Goal: Task Accomplishment & Management: Manage account settings

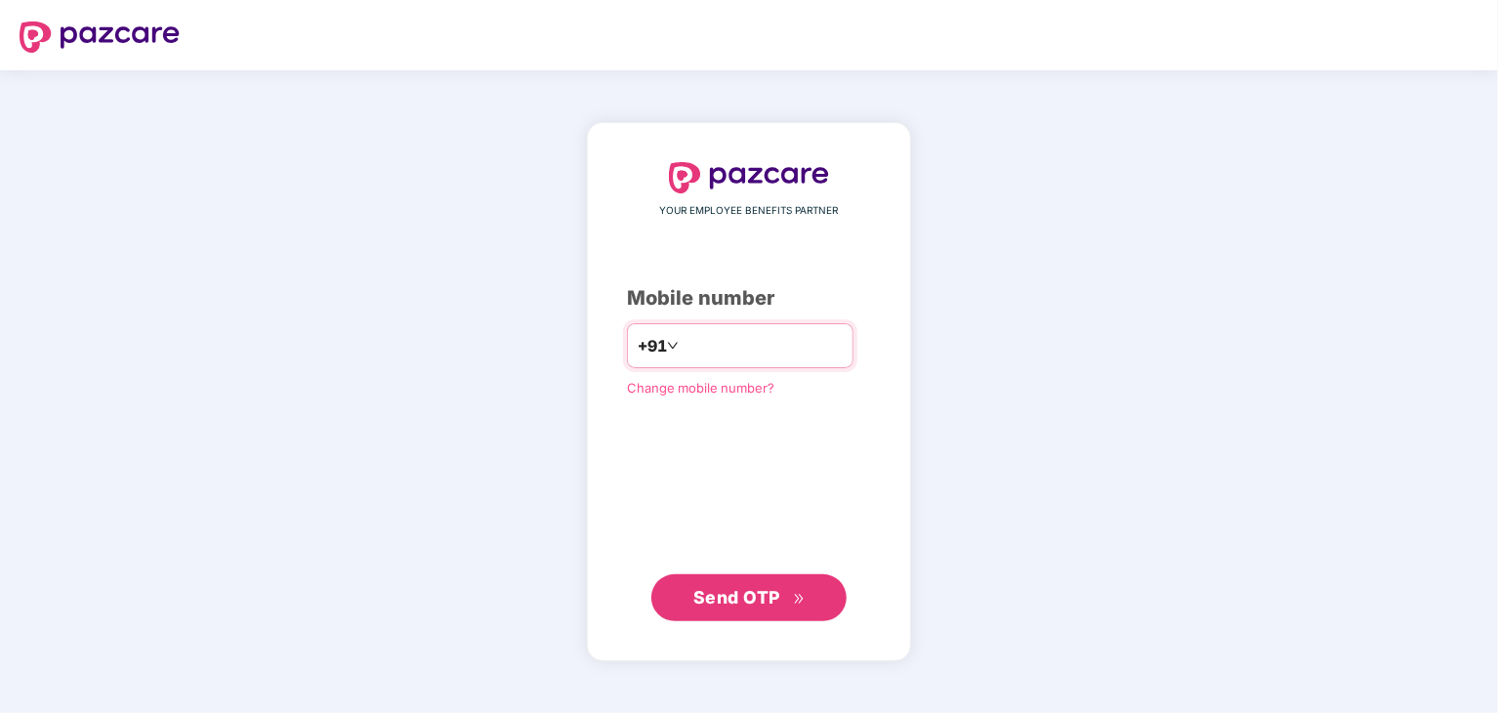
click at [682, 341] on input "number" at bounding box center [762, 345] width 160 height 31
type input "**********"
click at [739, 598] on span "Send OTP" at bounding box center [736, 596] width 87 height 21
click at [721, 351] on input "number" at bounding box center [762, 345] width 160 height 31
click at [682, 343] on input "number" at bounding box center [762, 345] width 160 height 31
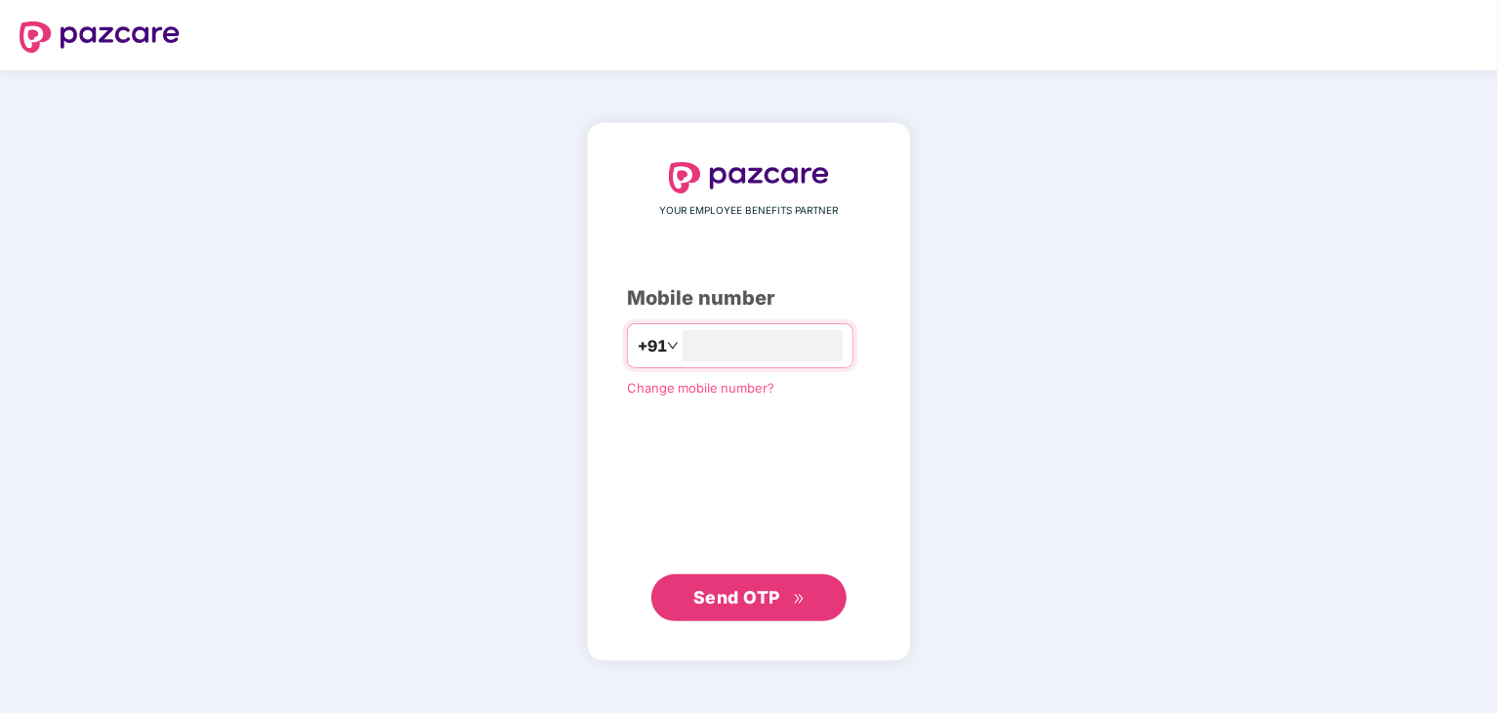
type input "**********"
click at [751, 592] on span "Send OTP" at bounding box center [736, 596] width 87 height 21
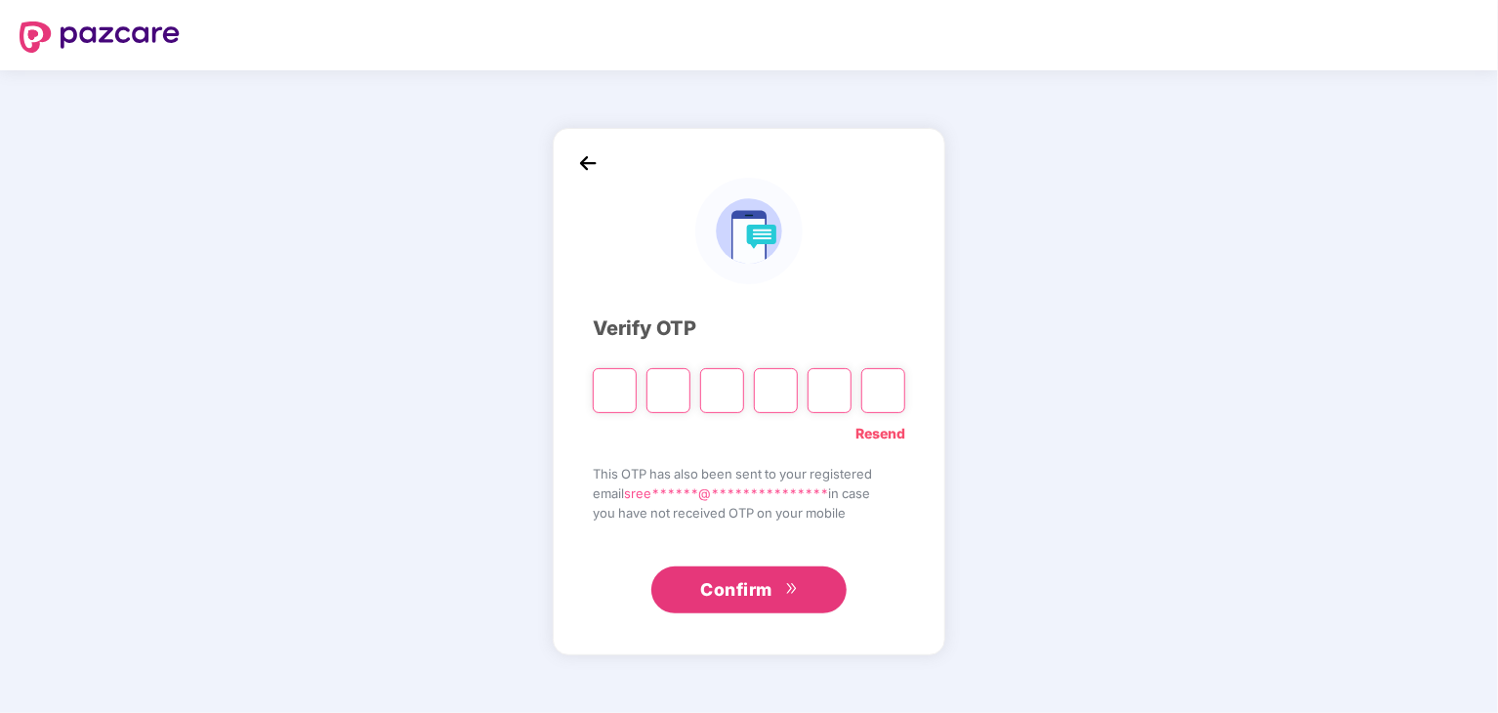
type input "*"
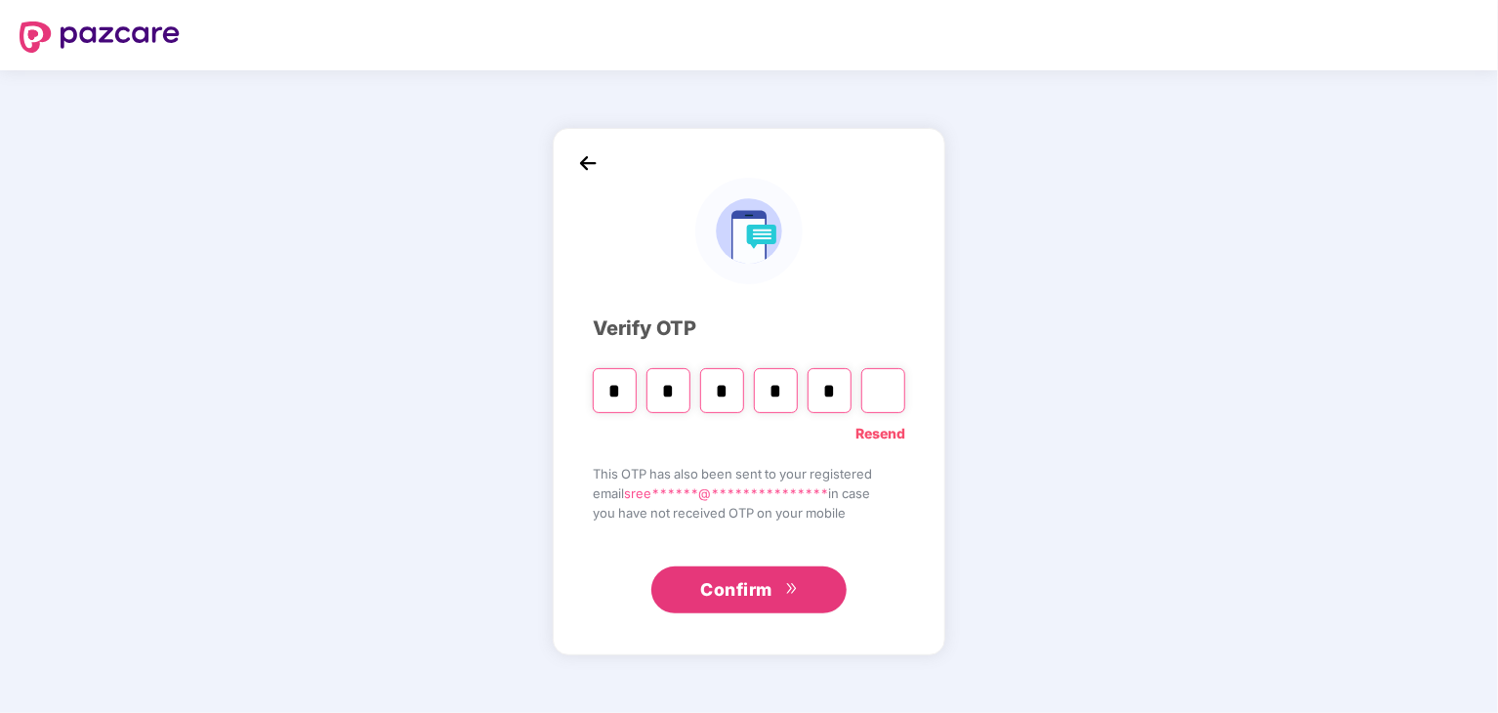
type input "*"
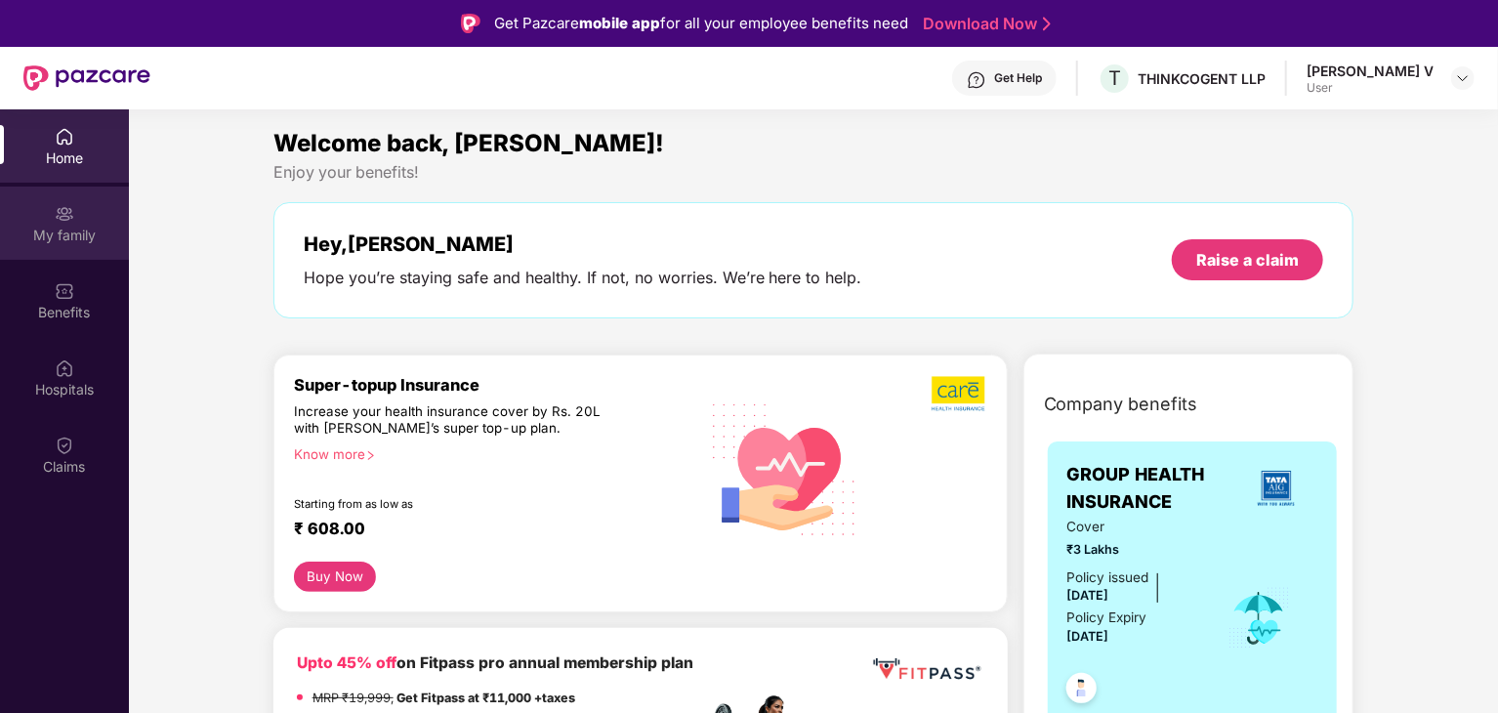
click at [66, 213] on img at bounding box center [65, 214] width 20 height 20
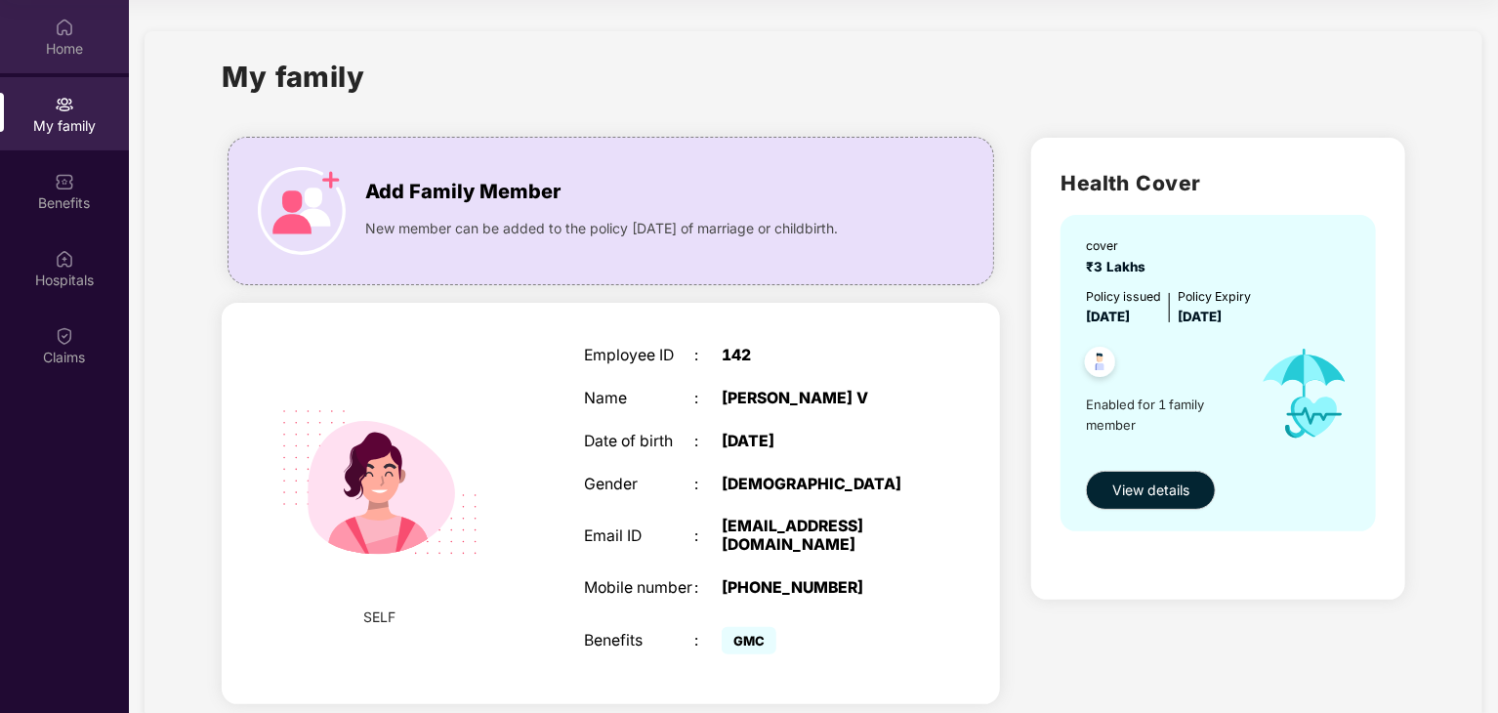
click at [56, 47] on div "Home" at bounding box center [64, 49] width 129 height 20
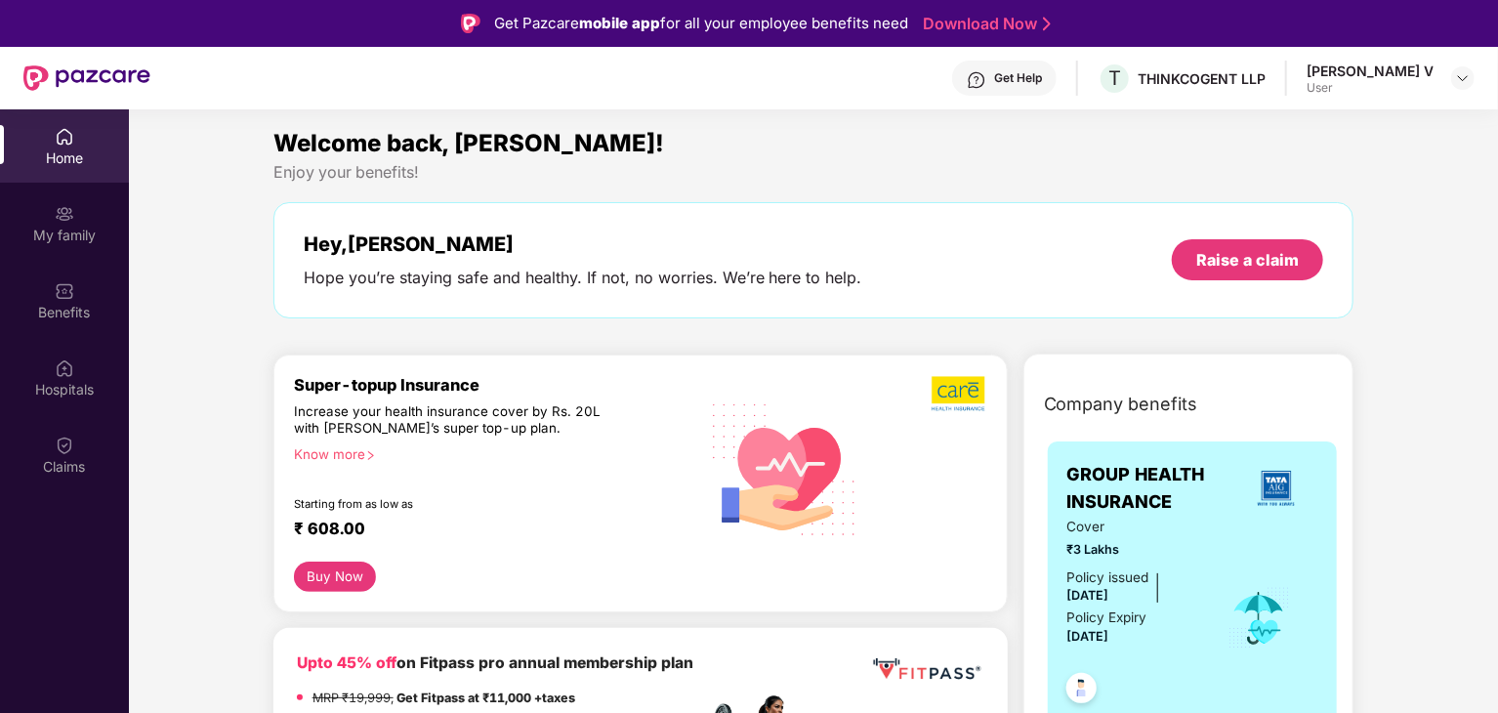
click at [1361, 81] on div "User" at bounding box center [1369, 88] width 127 height 16
click at [1193, 79] on div "THINKCOGENT LLP" at bounding box center [1201, 78] width 128 height 19
click at [1121, 82] on span "T" at bounding box center [1114, 77] width 13 height 23
click at [71, 222] on img at bounding box center [65, 214] width 20 height 20
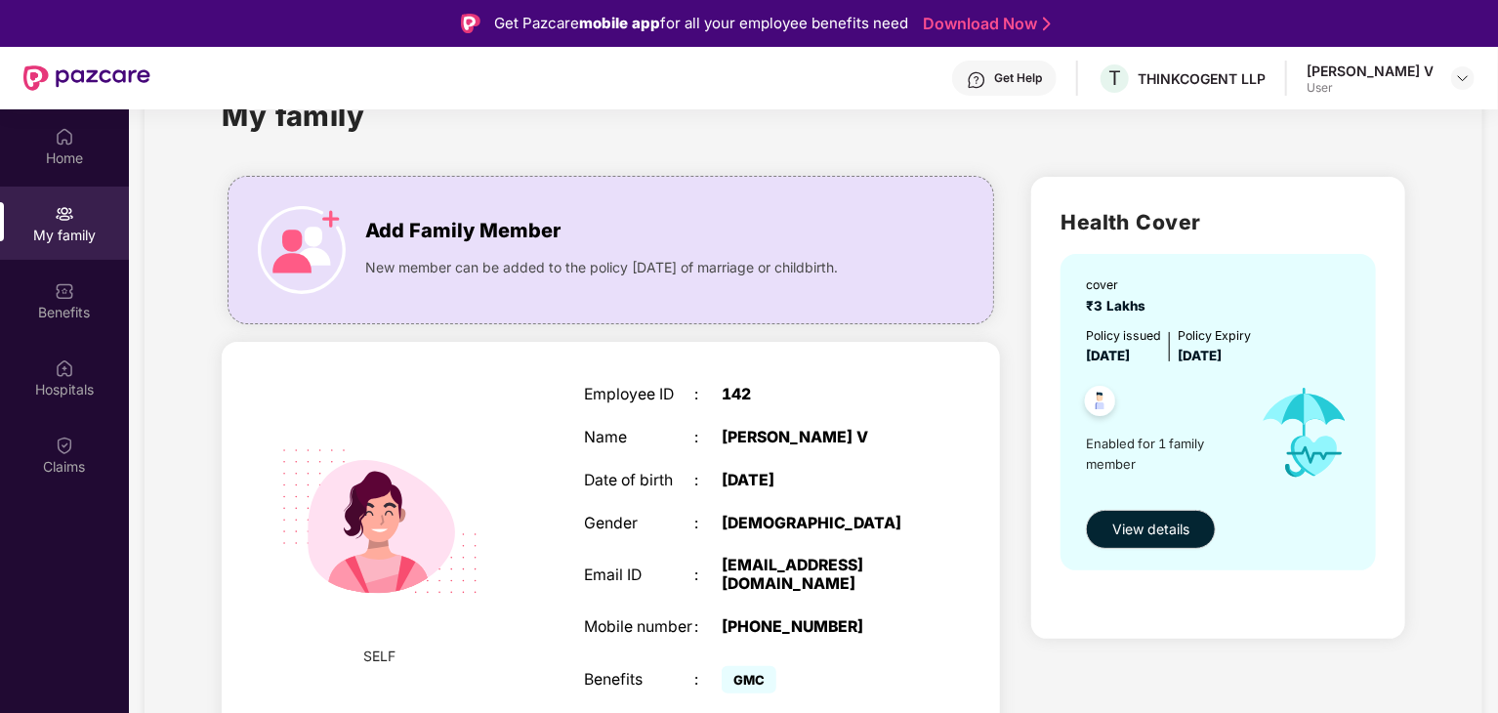
scroll to position [109, 0]
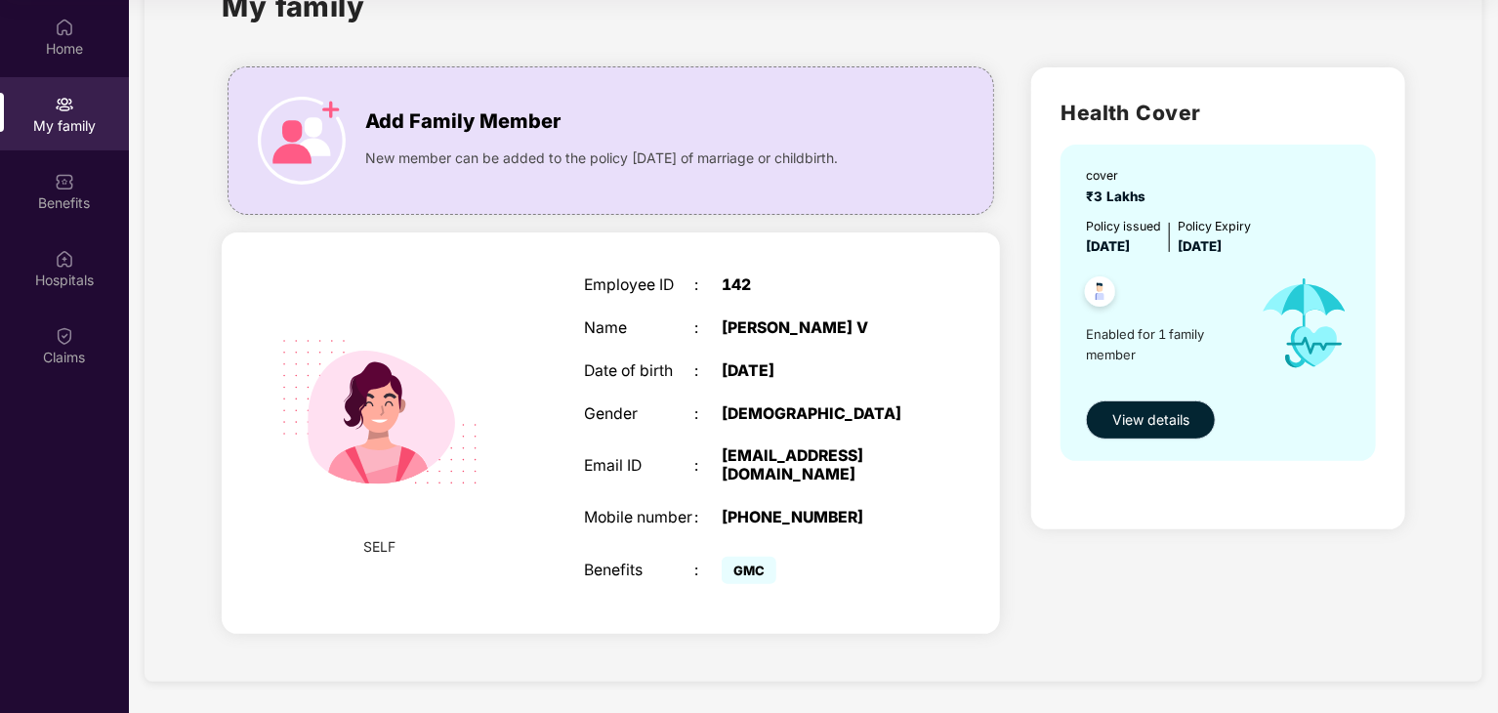
click at [1129, 417] on span "View details" at bounding box center [1150, 419] width 77 height 21
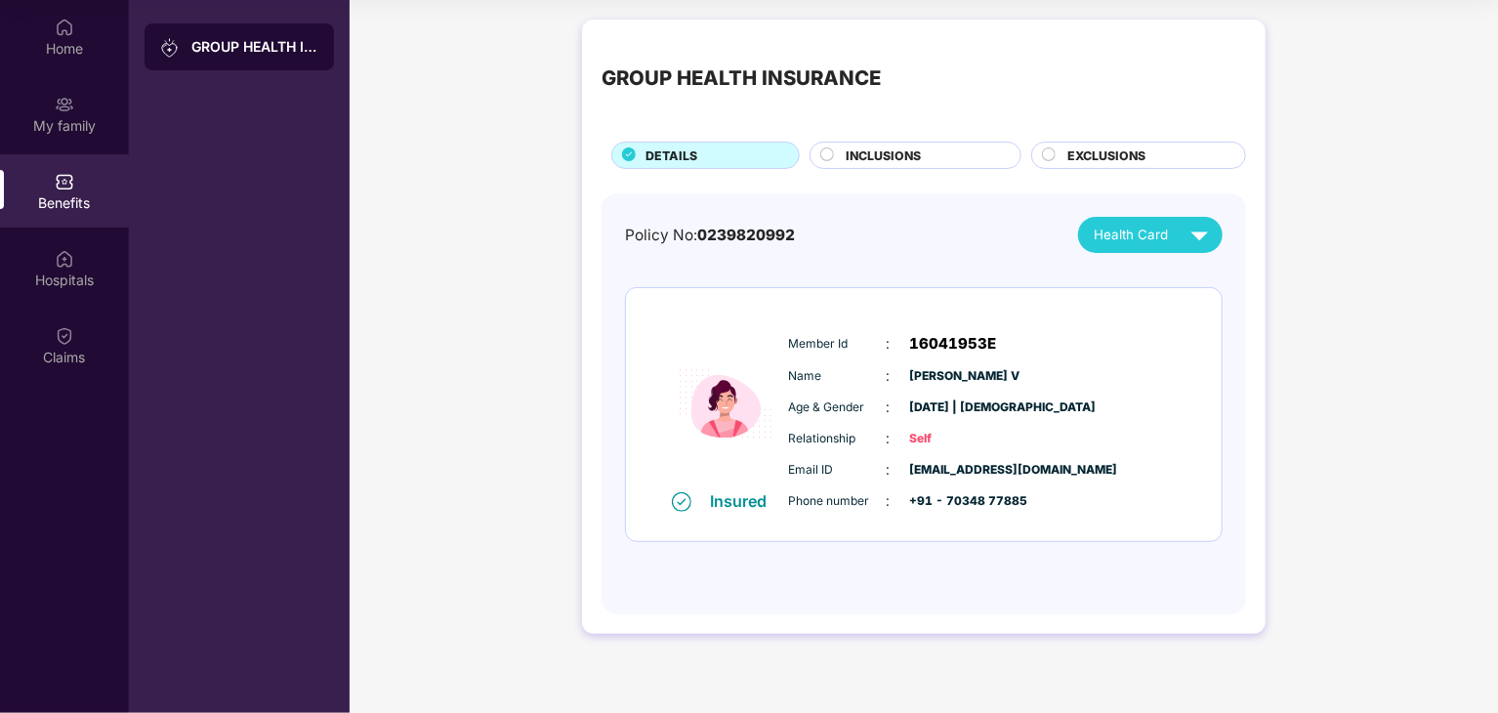
click at [885, 153] on span "INCLUSIONS" at bounding box center [882, 155] width 75 height 19
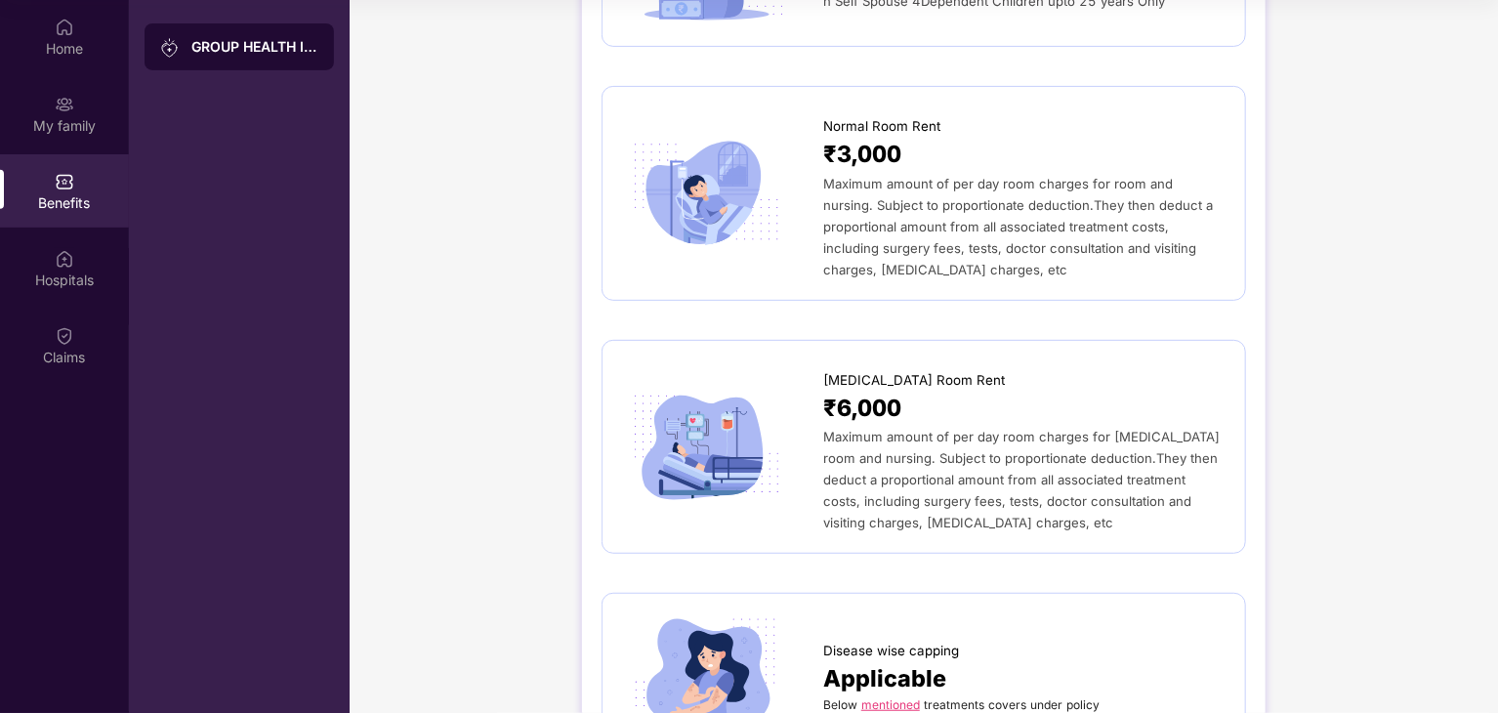
scroll to position [313, 0]
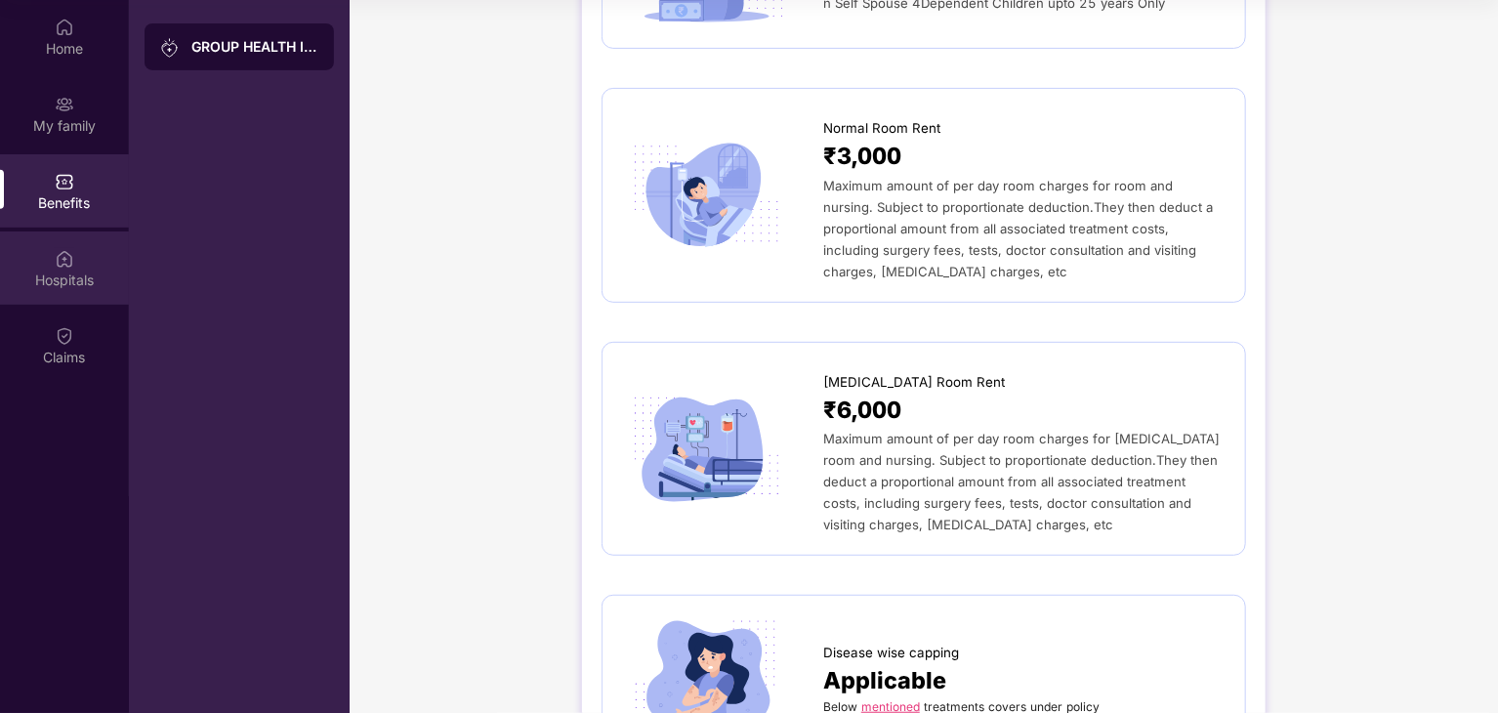
click at [66, 266] on img at bounding box center [65, 259] width 20 height 20
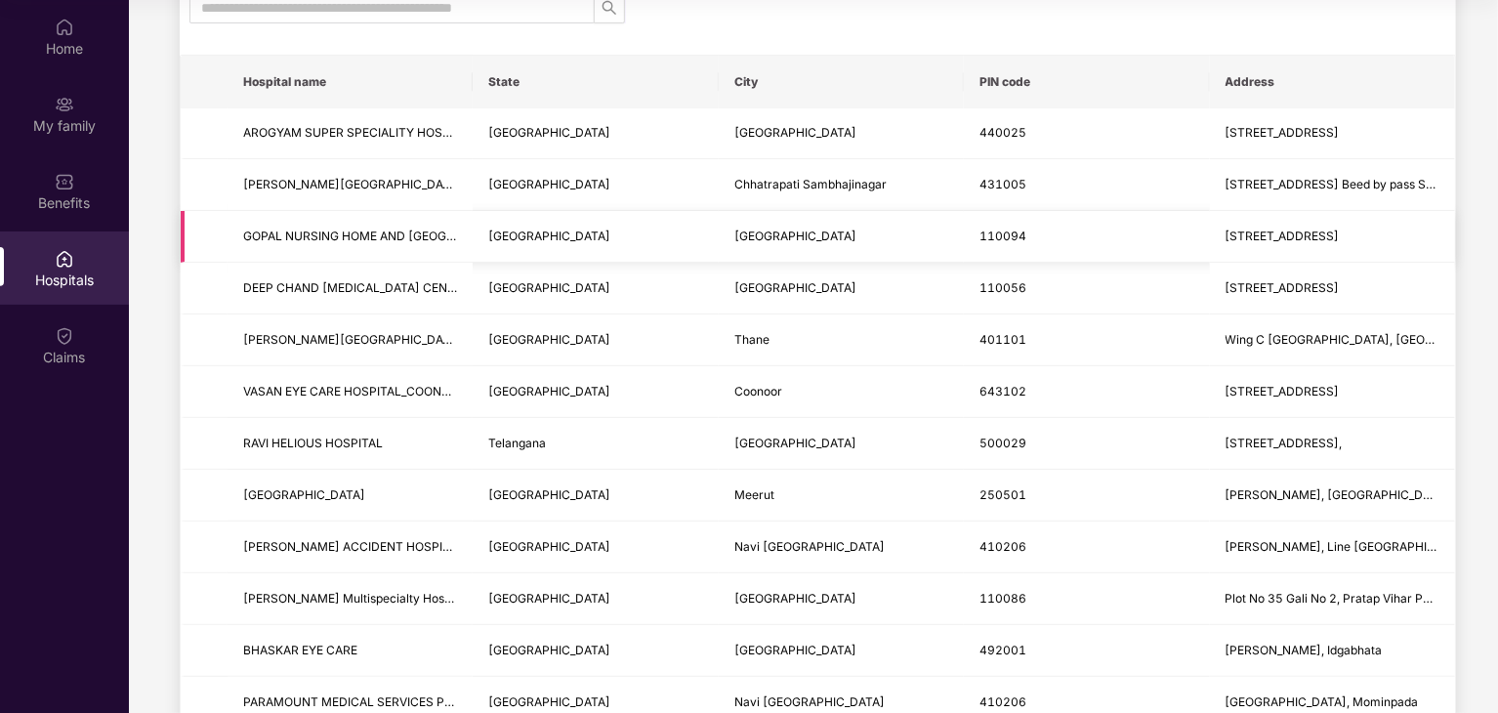
scroll to position [129, 0]
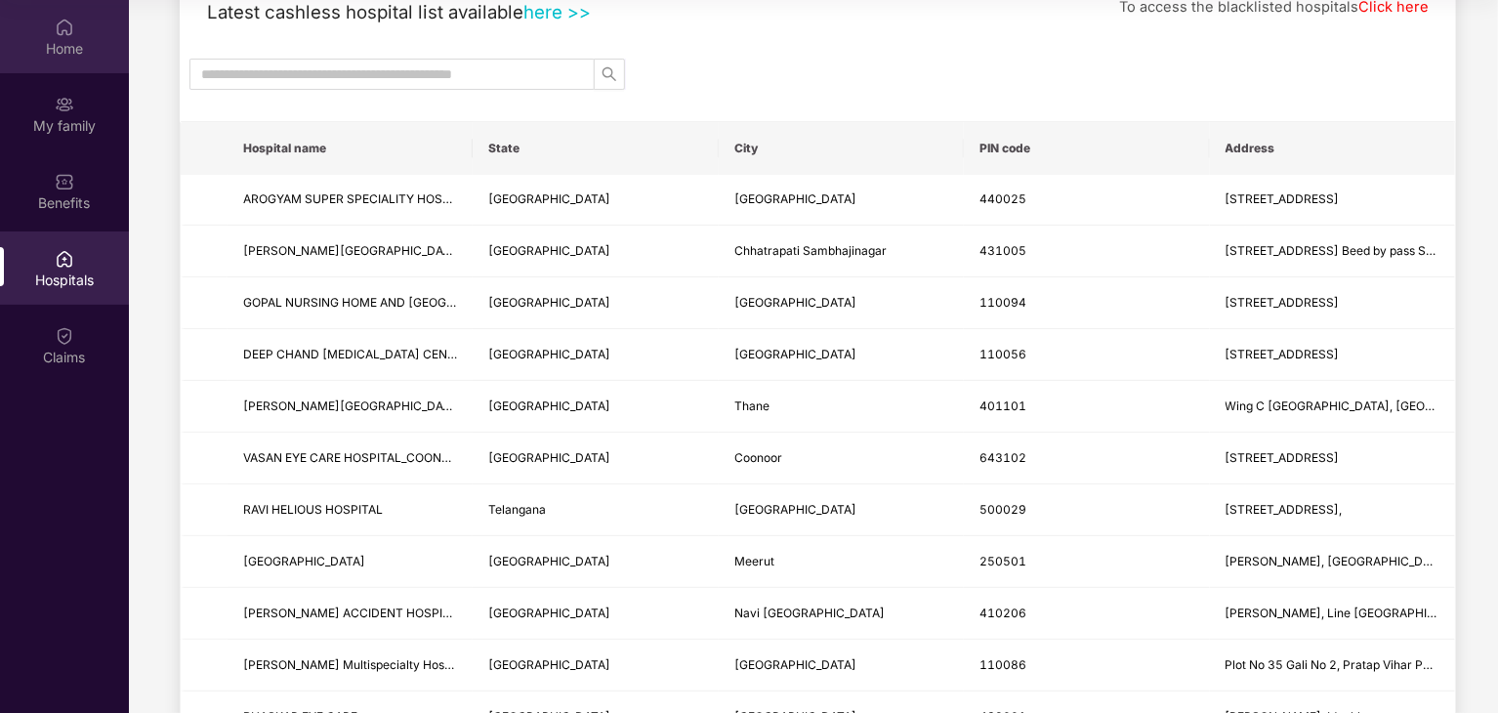
click at [54, 48] on div "Home" at bounding box center [64, 49] width 129 height 20
